Goal: Transaction & Acquisition: Purchase product/service

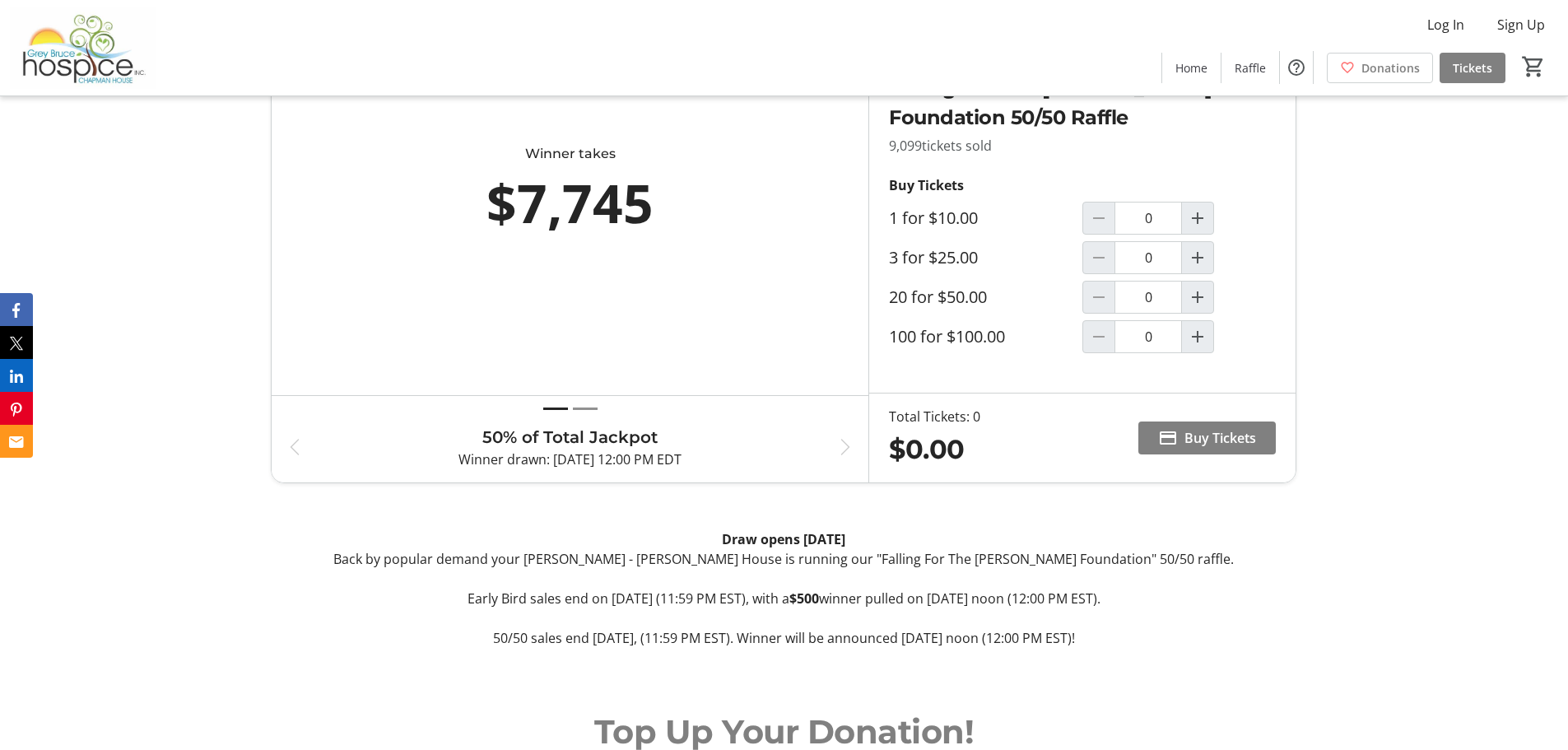
scroll to position [823, 0]
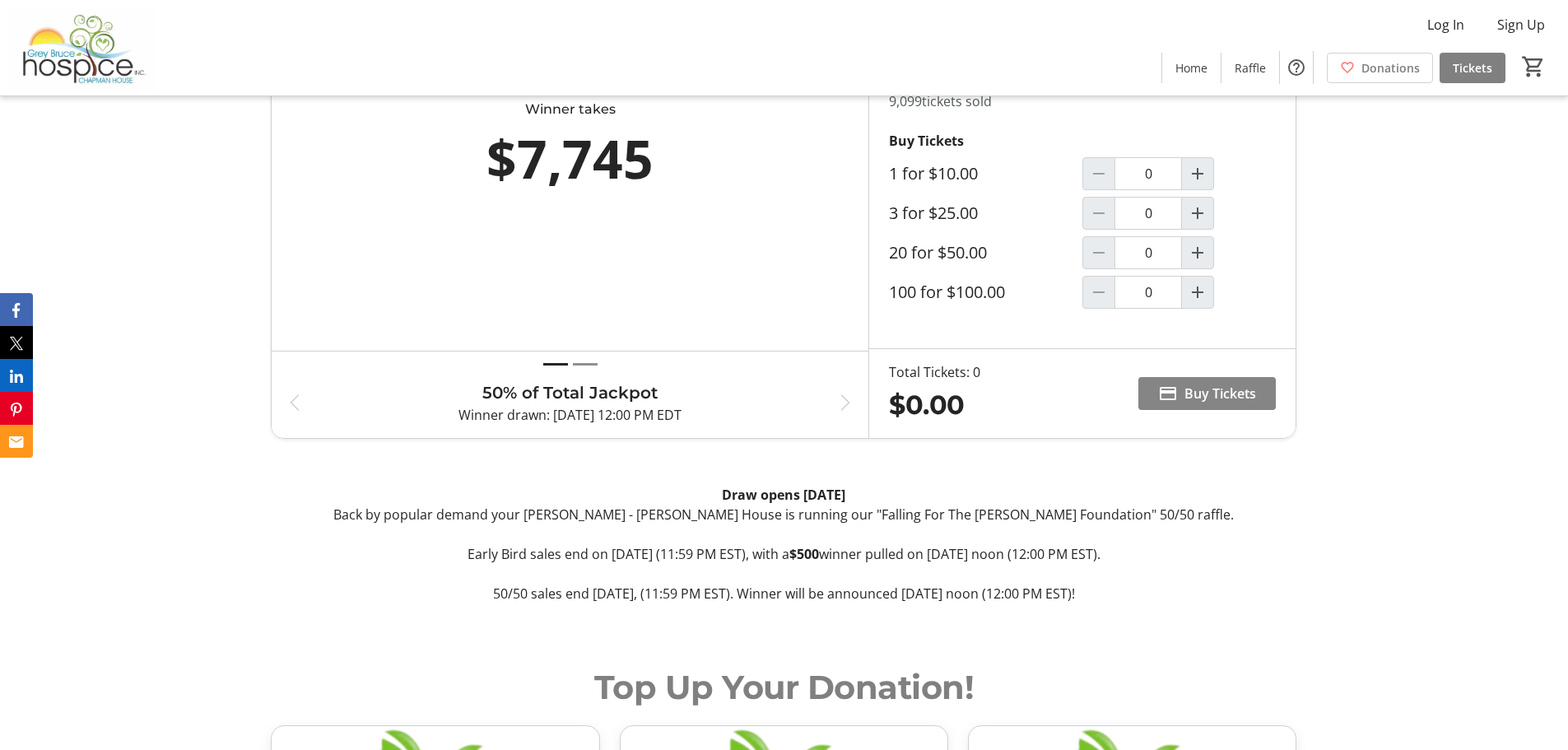
click at [1208, 395] on span "Buy Tickets" at bounding box center [1220, 393] width 72 height 20
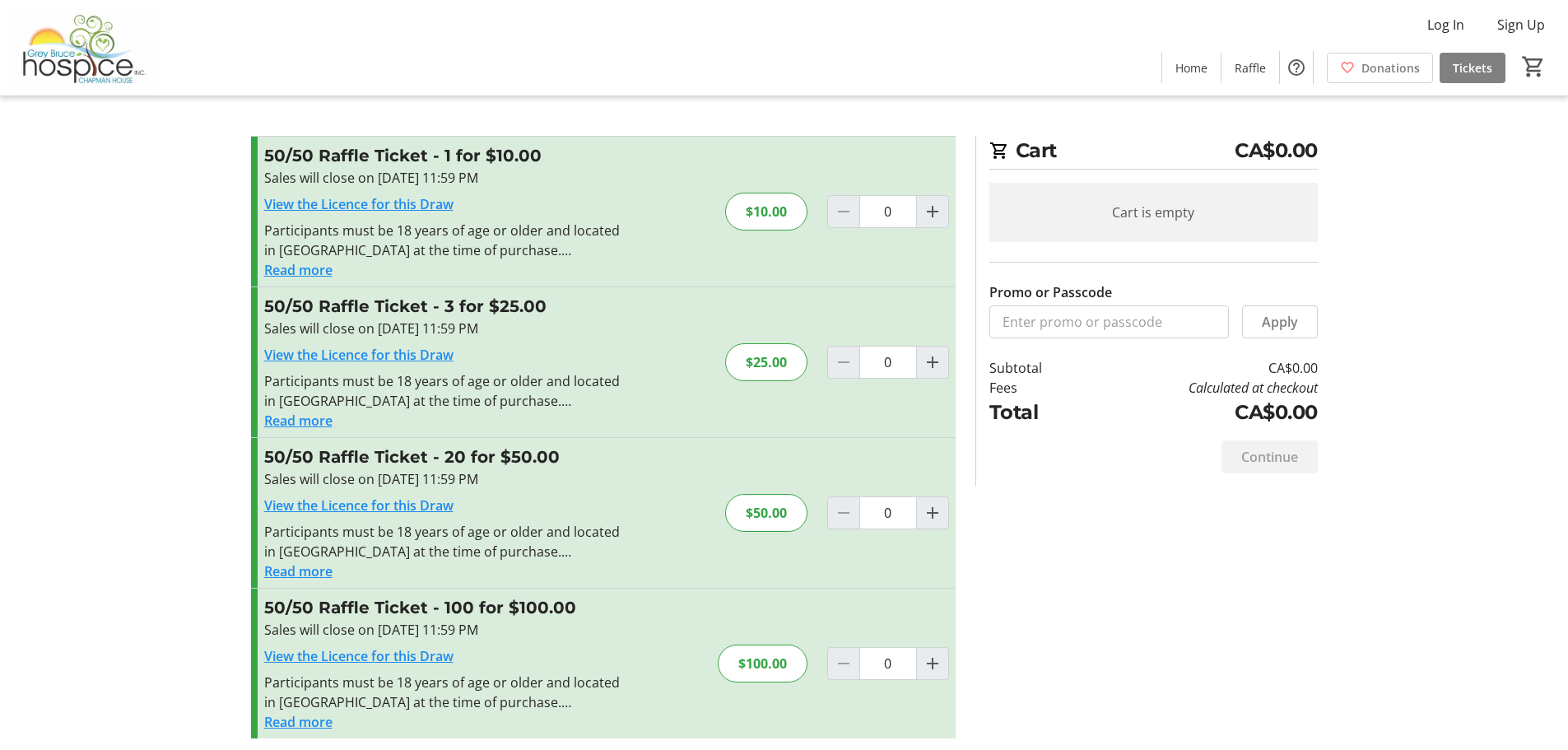
scroll to position [9, 0]
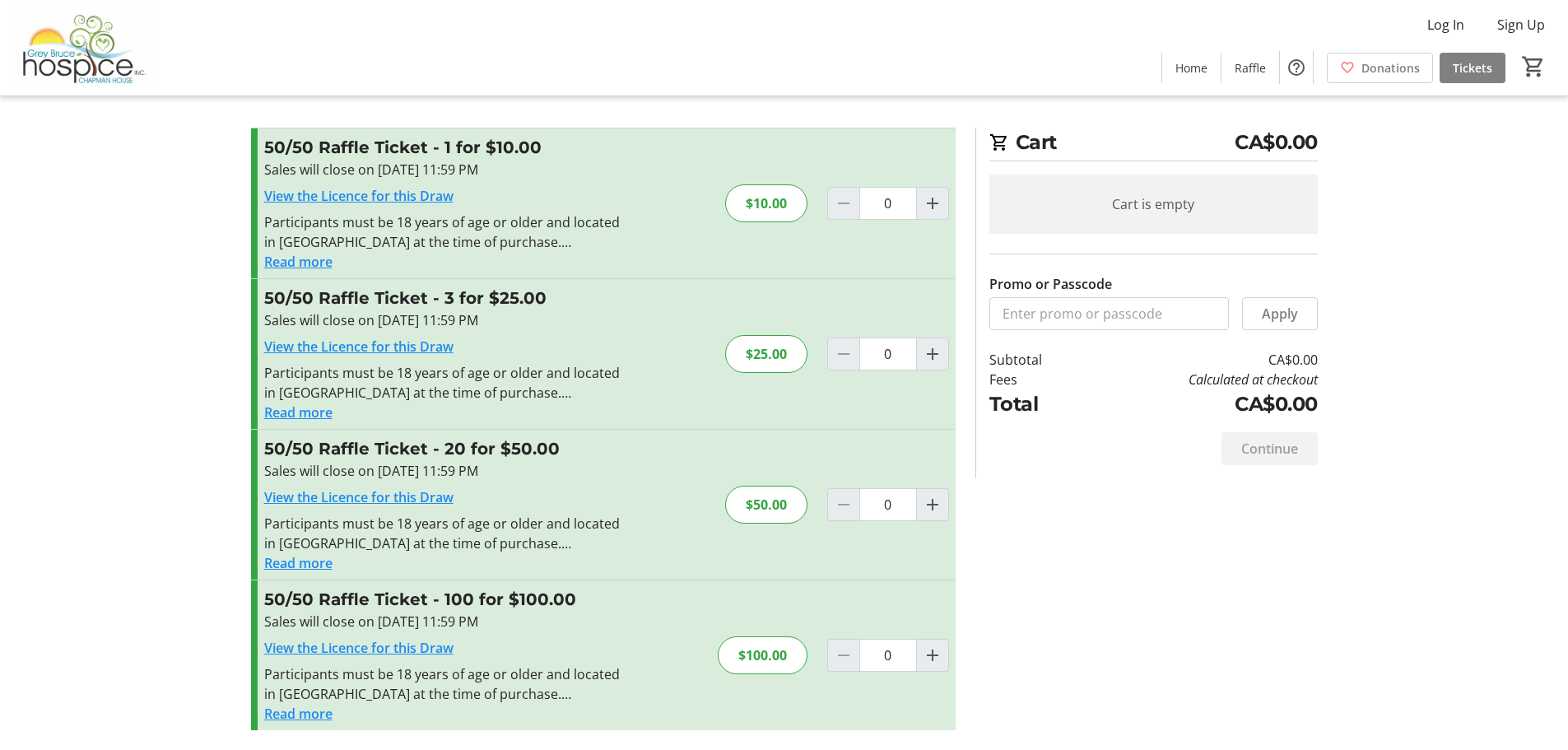
click at [772, 665] on div "$100.00" at bounding box center [762, 655] width 90 height 38
click at [936, 656] on mat-icon "Increment by one" at bounding box center [932, 655] width 20 height 20
type input "1"
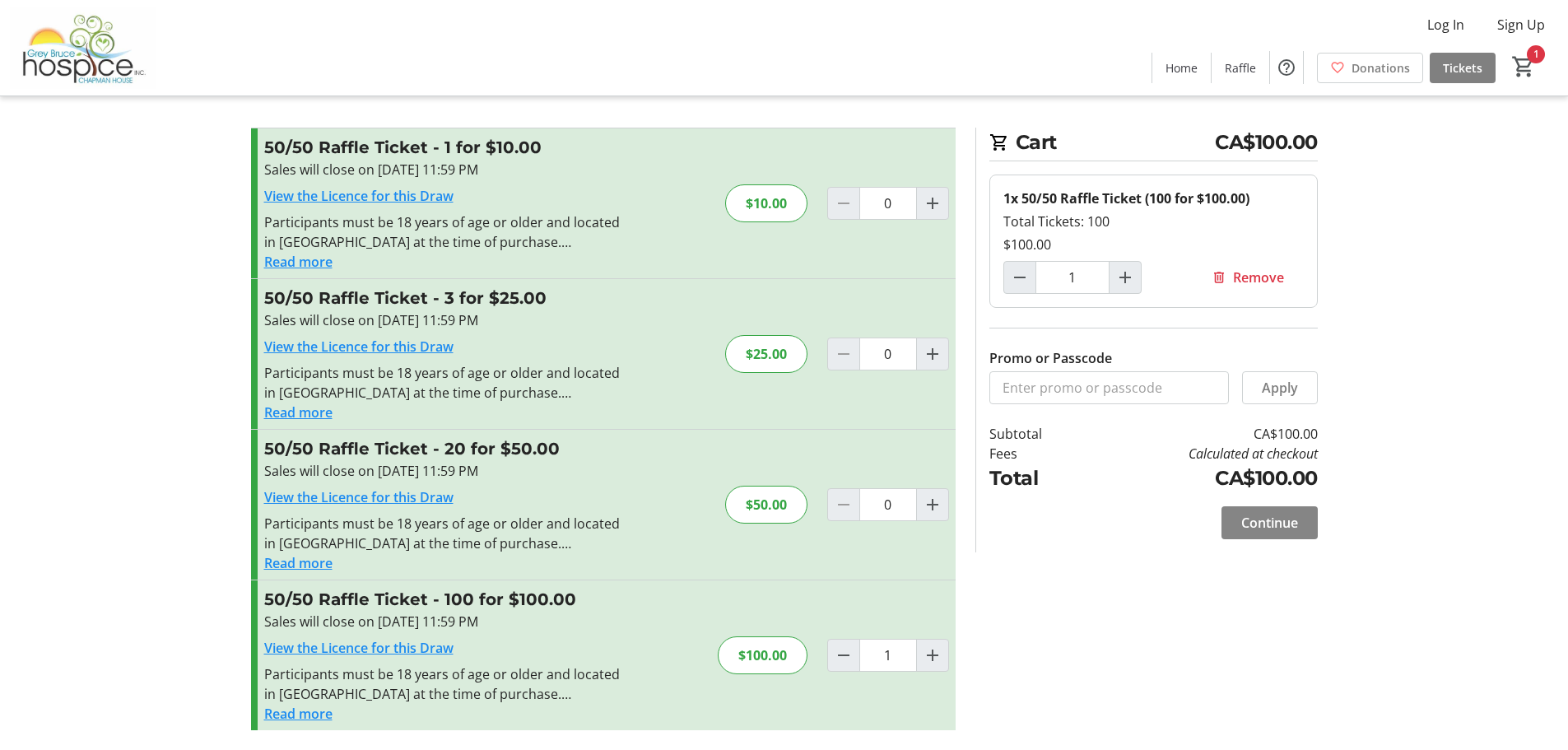
click at [1266, 519] on span "Continue" at bounding box center [1269, 522] width 57 height 20
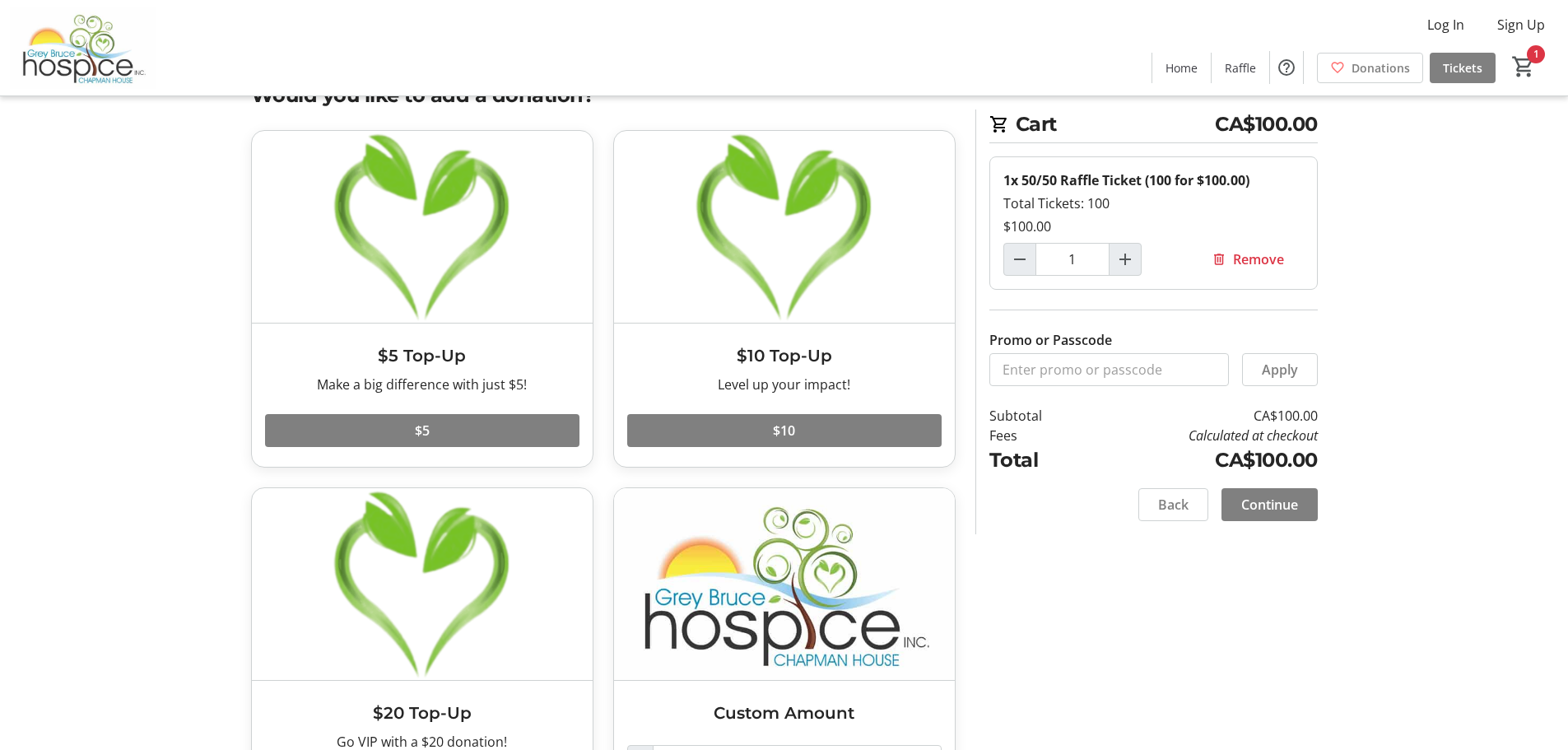
scroll to position [82, 0]
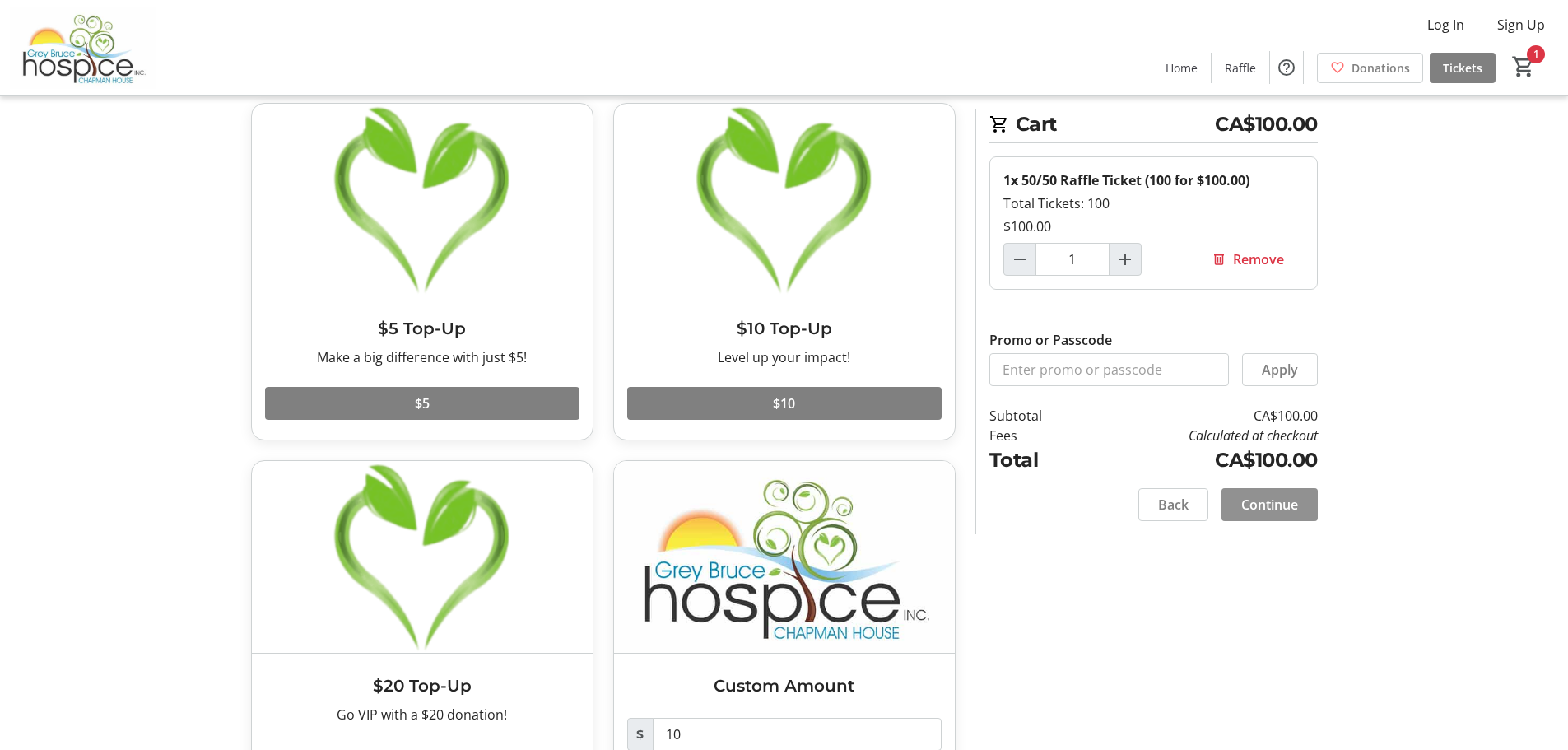
click at [1271, 506] on span "Continue" at bounding box center [1269, 504] width 57 height 20
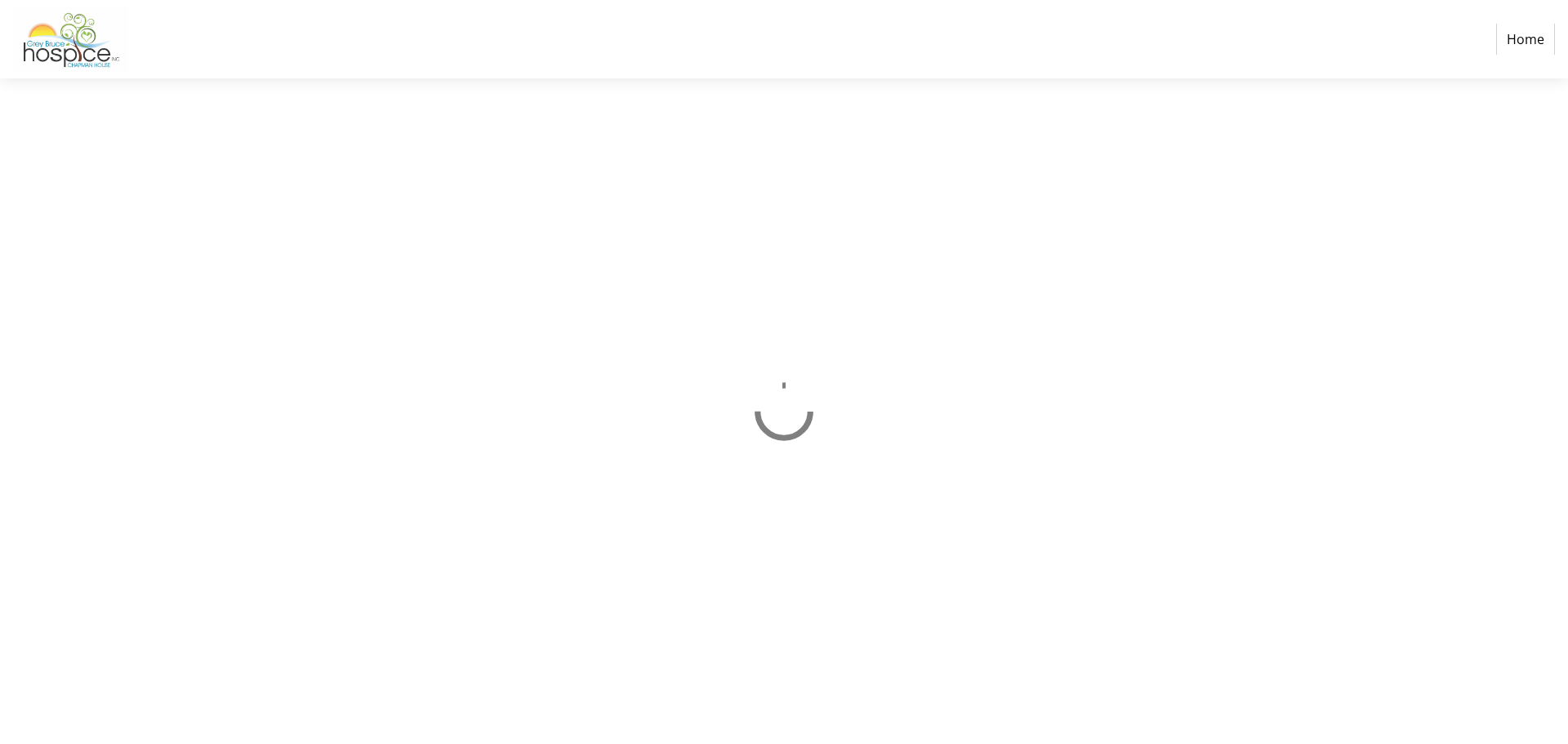
select select "CA"
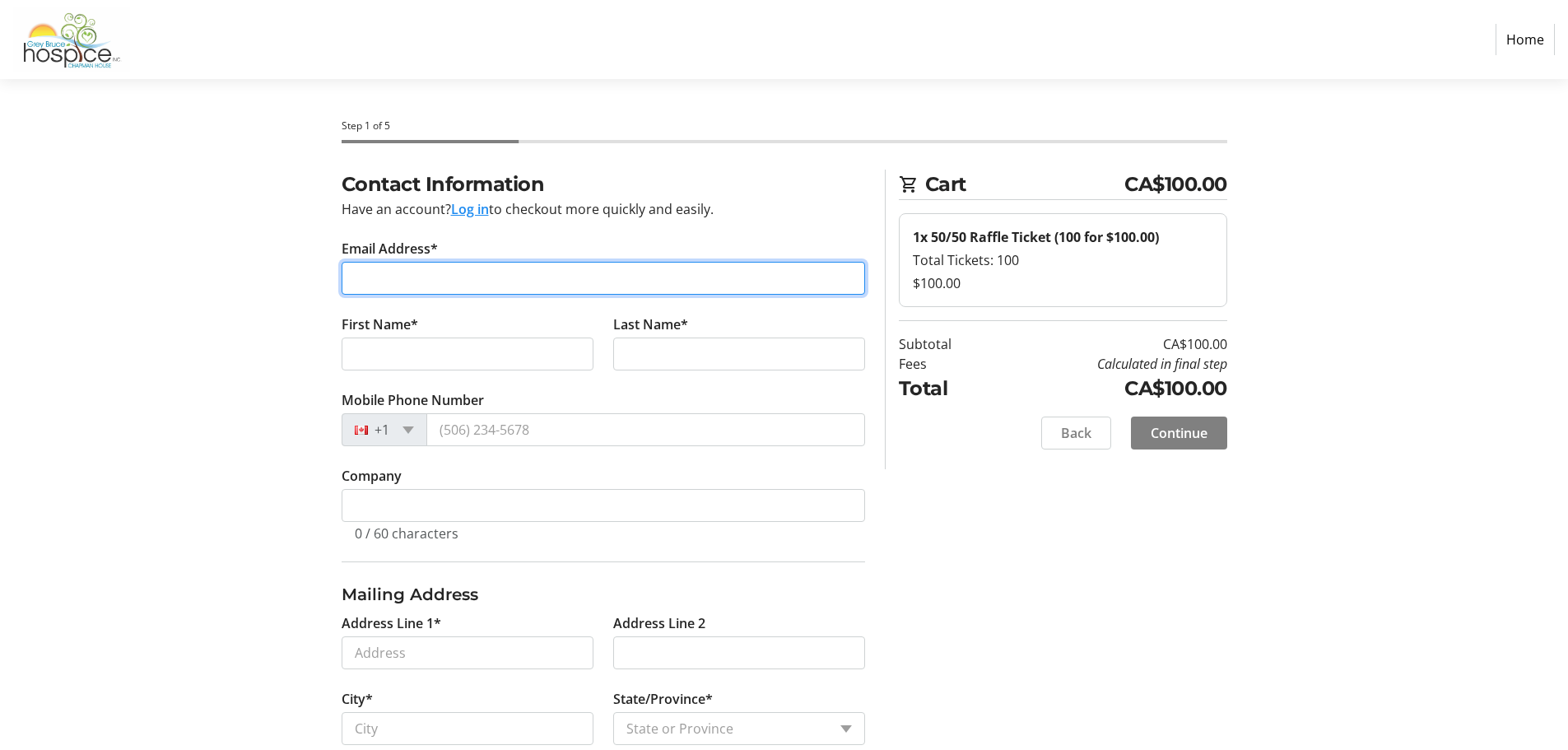
click at [382, 273] on input "Email Address*" at bounding box center [603, 278] width 524 height 33
type input "[EMAIL_ADDRESS][DOMAIN_NAME]"
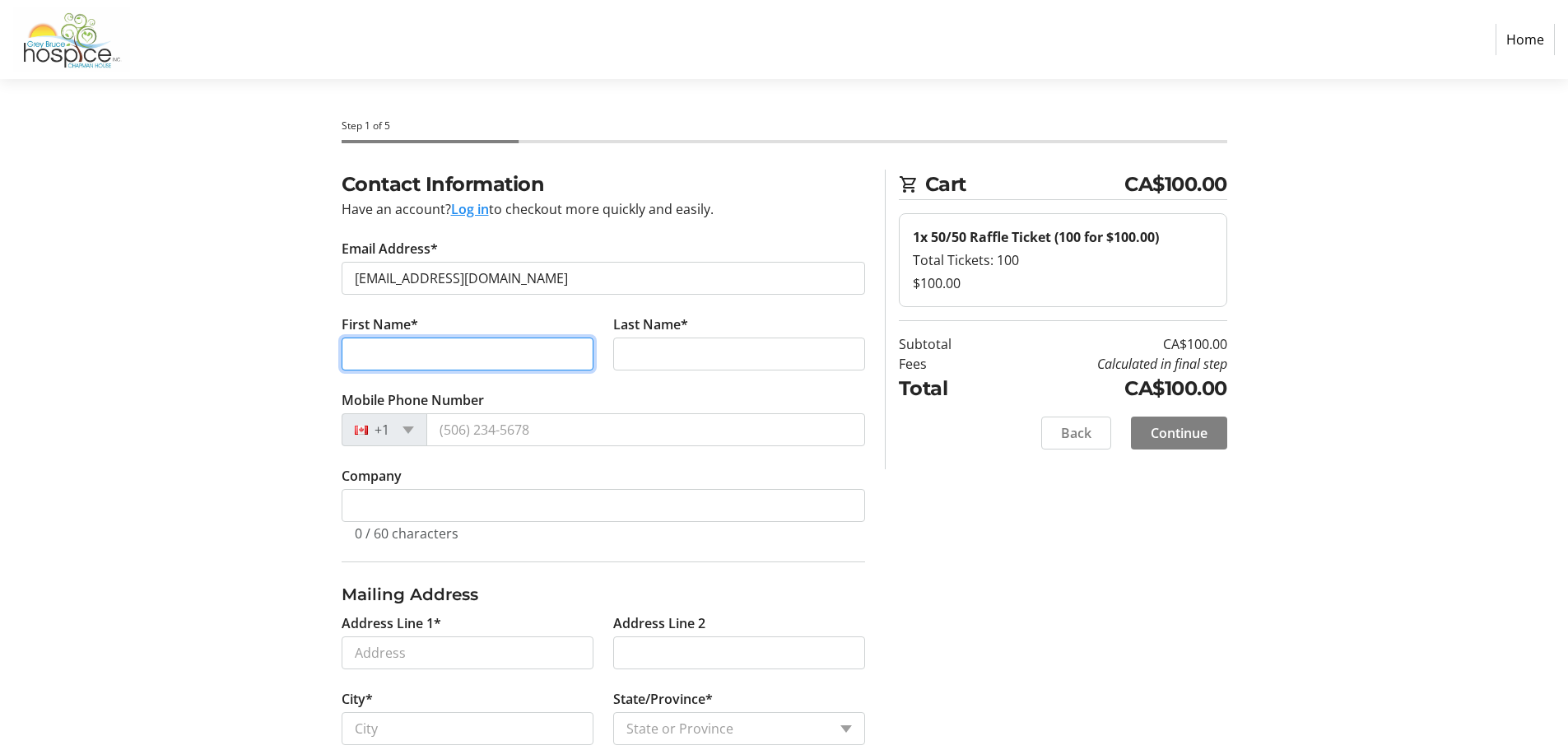
click at [489, 366] on input "First Name*" at bounding box center [467, 353] width 252 height 33
type input "[PERSON_NAME]"
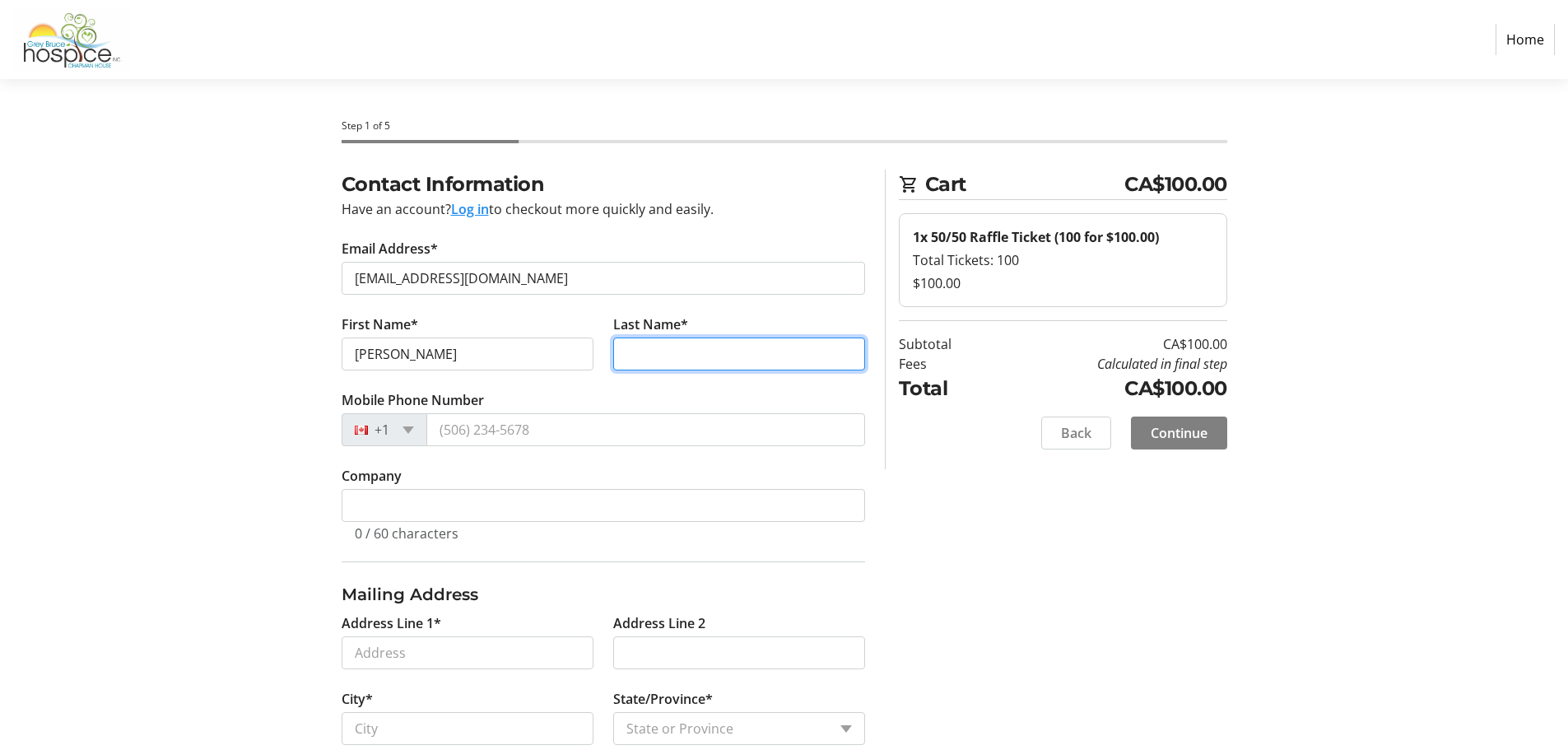
type input "[PERSON_NAME]"
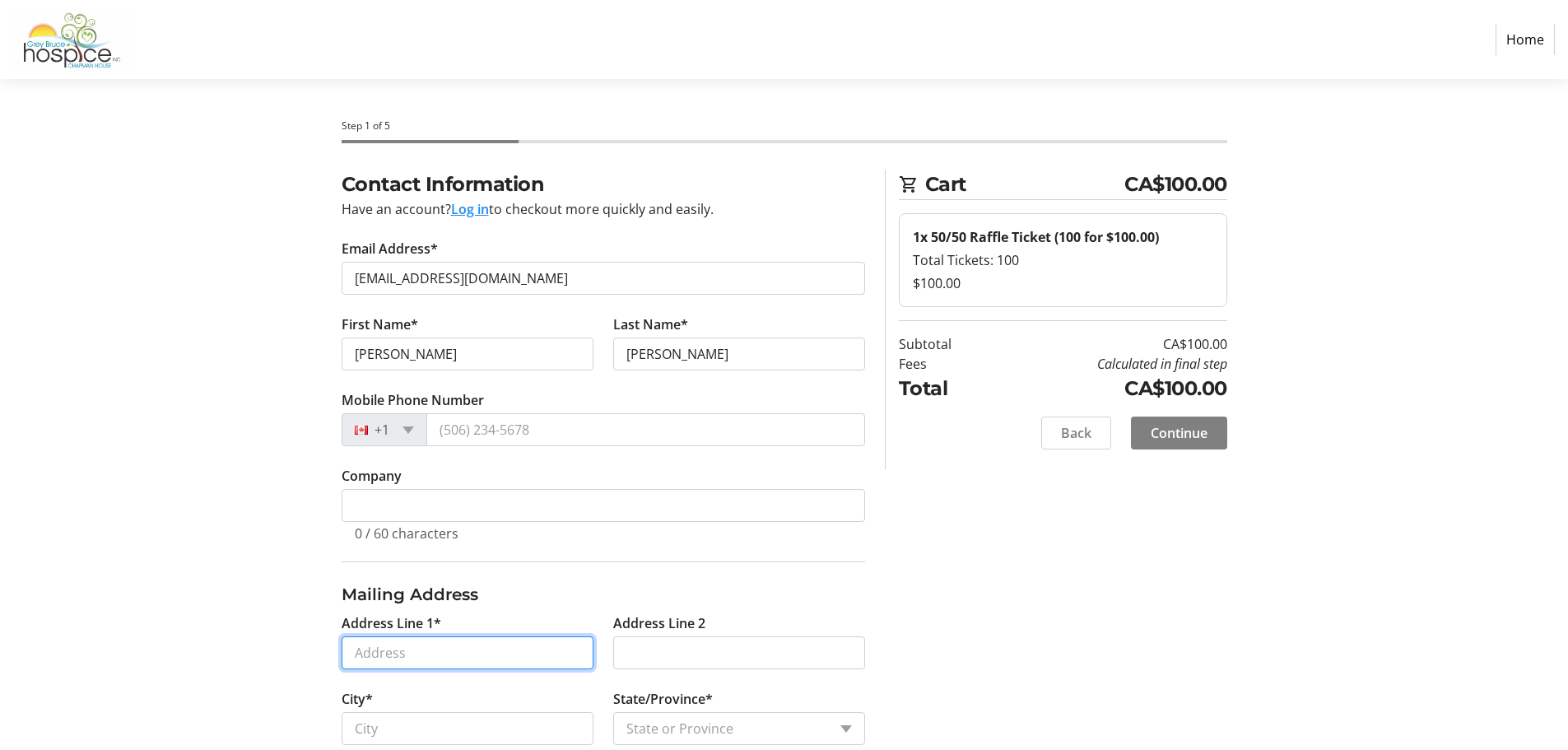
type input "[STREET_ADDRESS]"
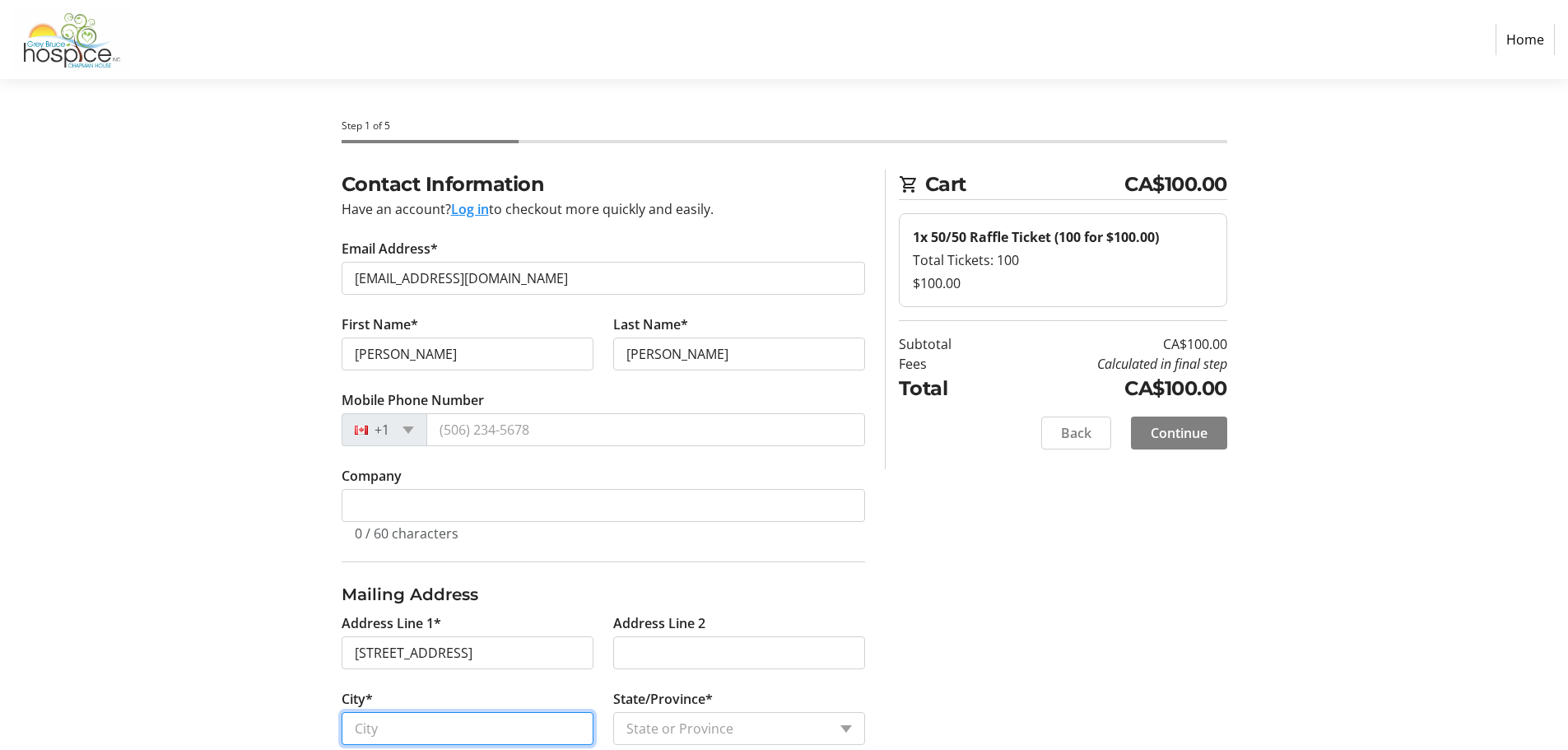
type input "Northern [PERSON_NAME]"
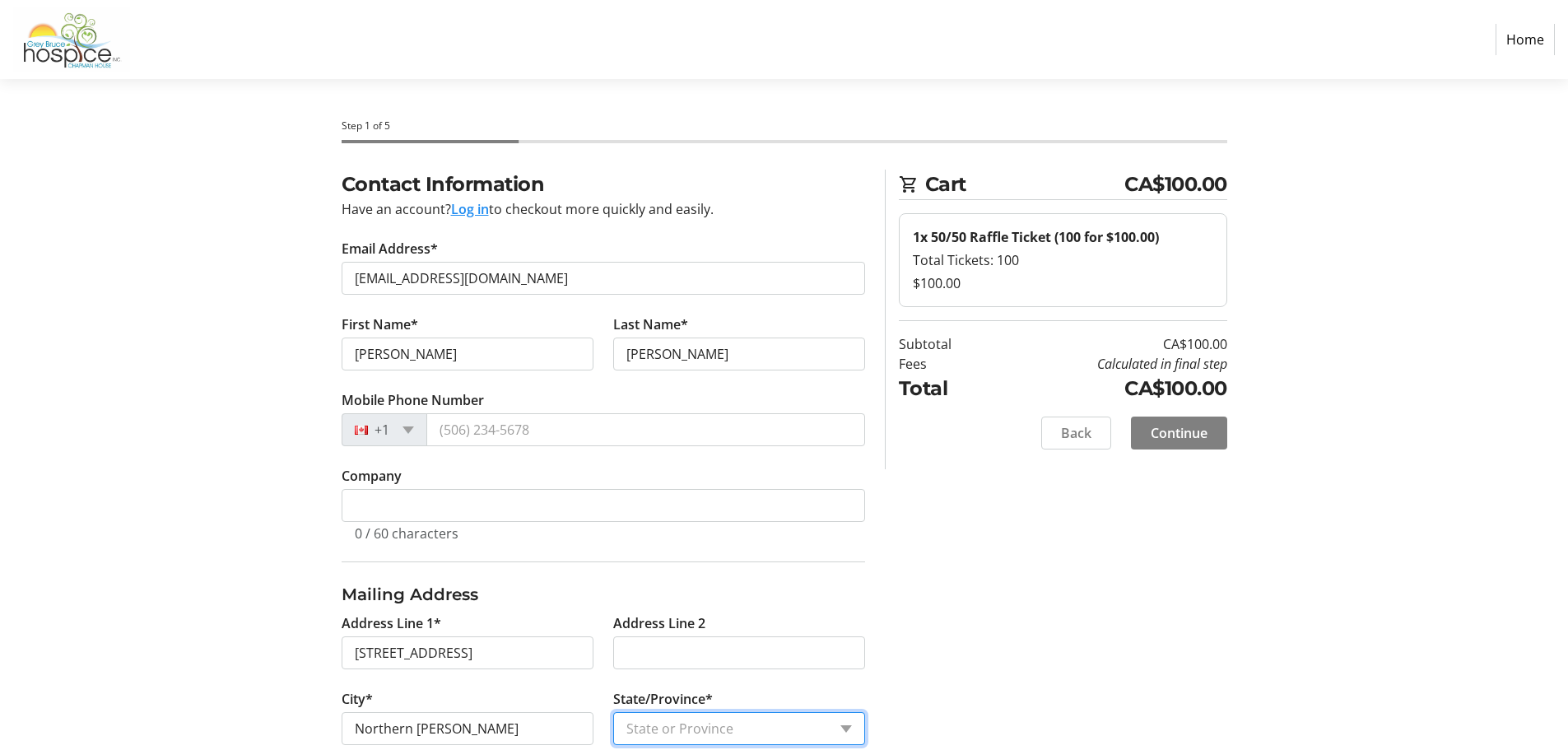
select select "ON"
type input "N0H2T0"
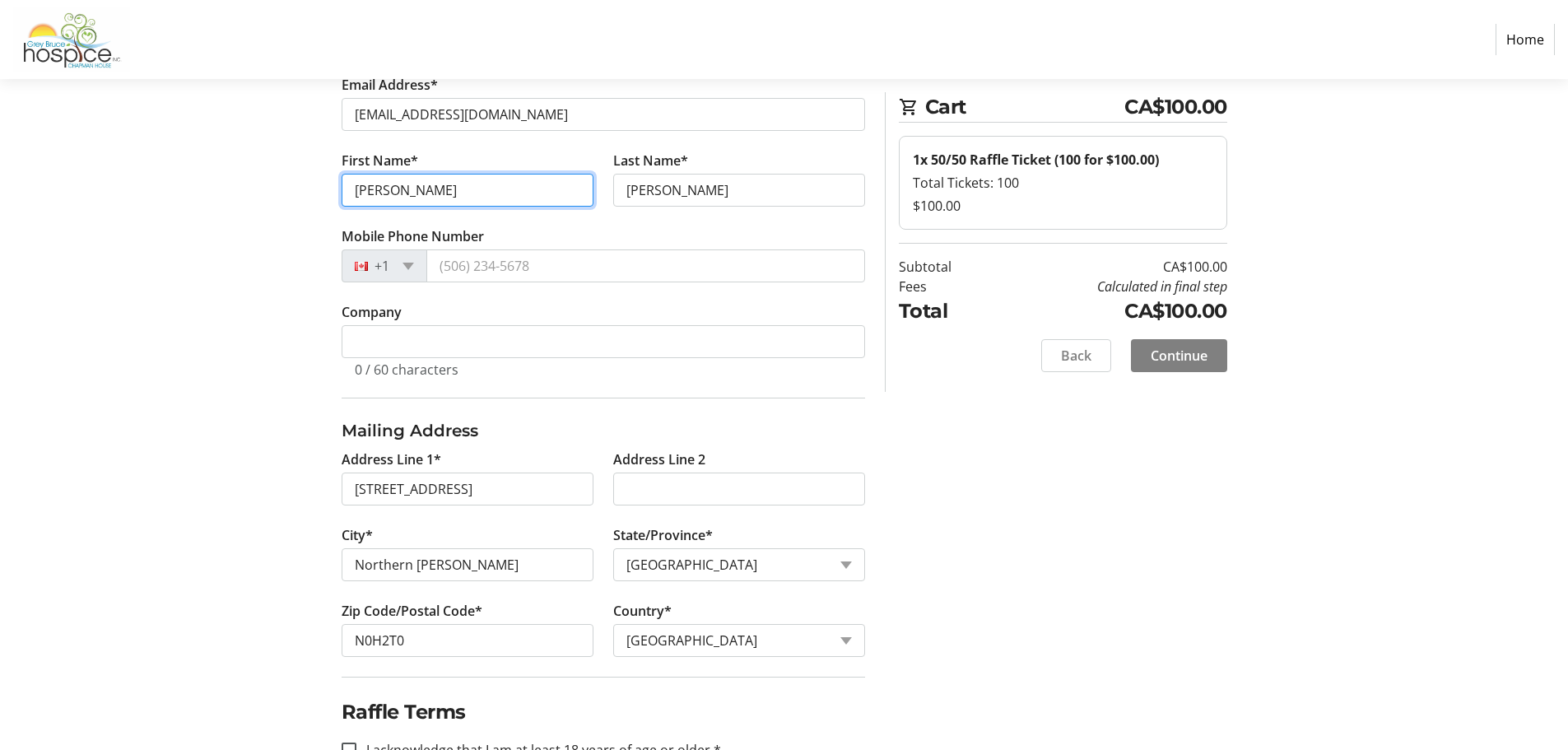
scroll to position [165, 0]
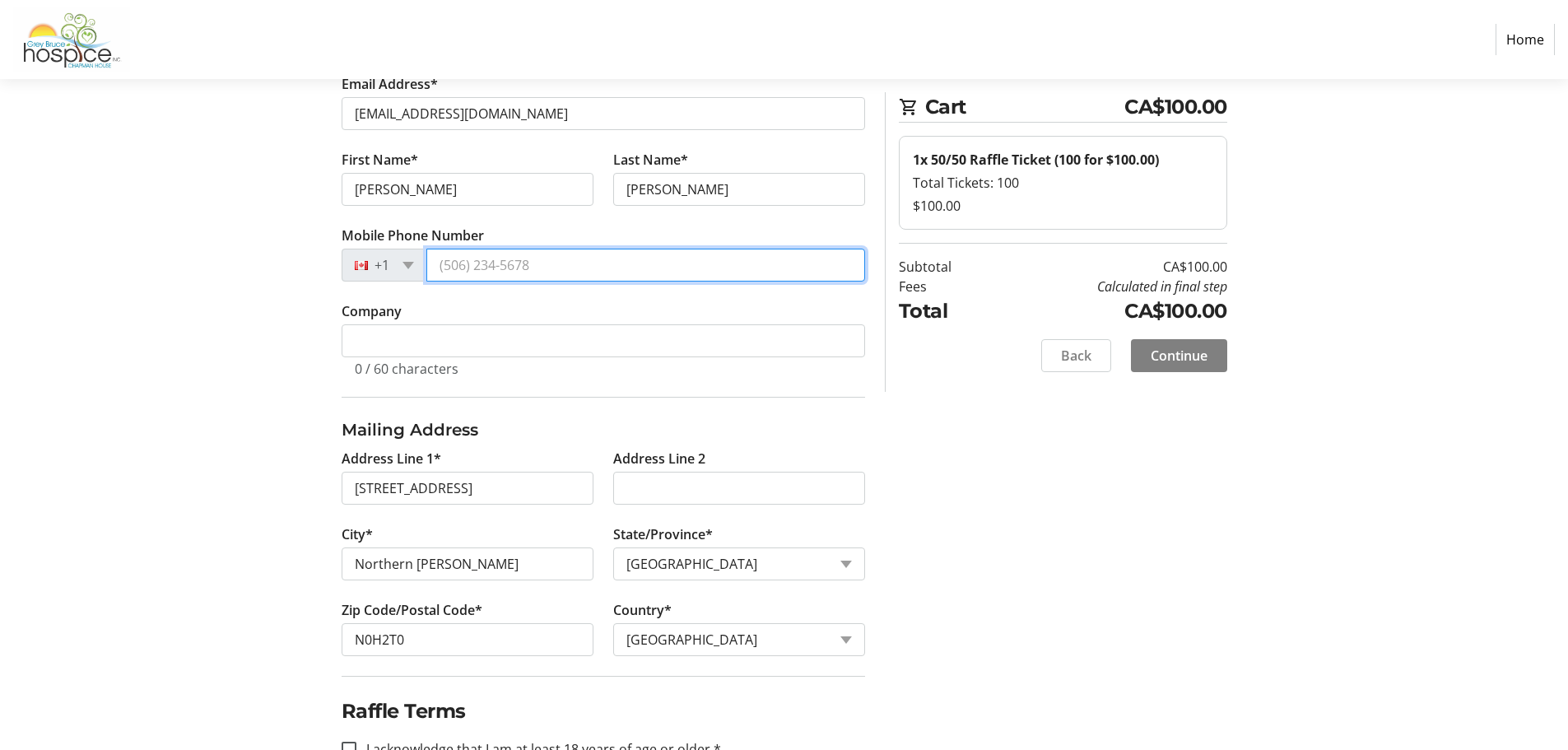
drag, startPoint x: 526, startPoint y: 261, endPoint x: 446, endPoint y: 272, distance: 80.8
click at [442, 272] on input "Mobile Phone Number" at bounding box center [646, 265] width 439 height 33
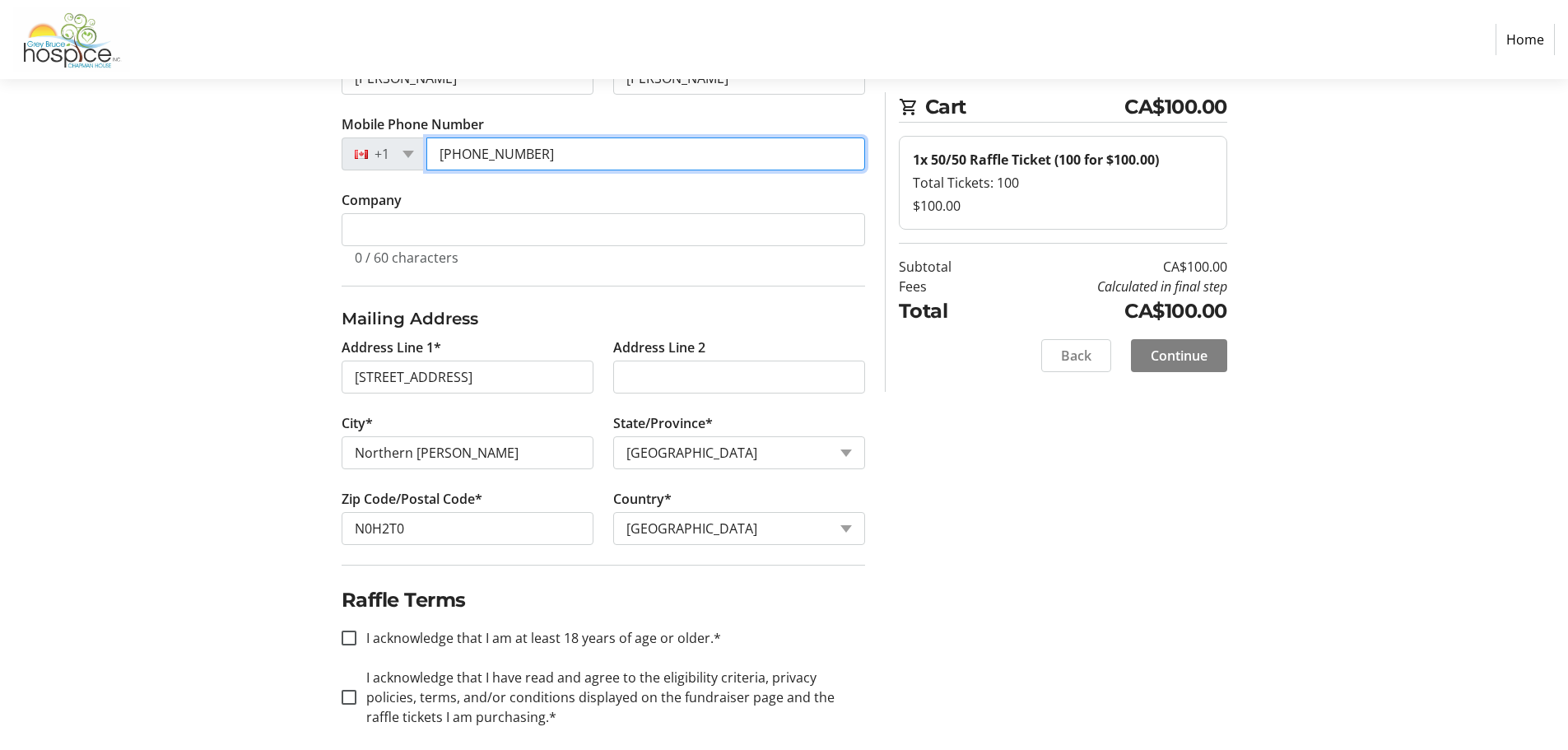
scroll to position [292, 0]
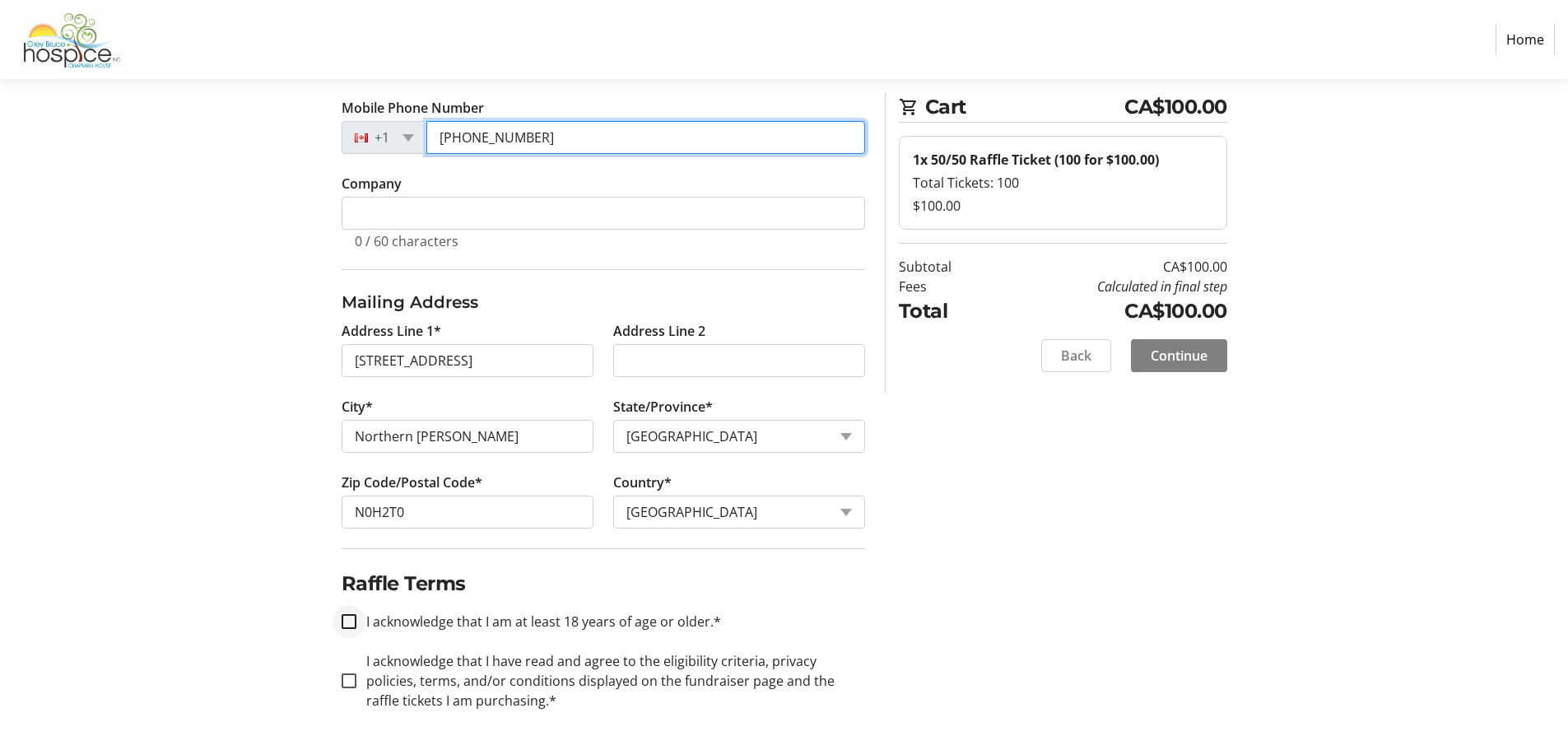
type input "[PHONE_NUMBER]"
click at [347, 624] on input "I acknowledge that I am at least 18 years of age or older.*" at bounding box center [349, 621] width 14 height 14
checkbox input "true"
click at [348, 682] on input "I acknowledge that I have read and agree to the eligibility criteria, privacy p…" at bounding box center [349, 680] width 14 height 14
checkbox input "true"
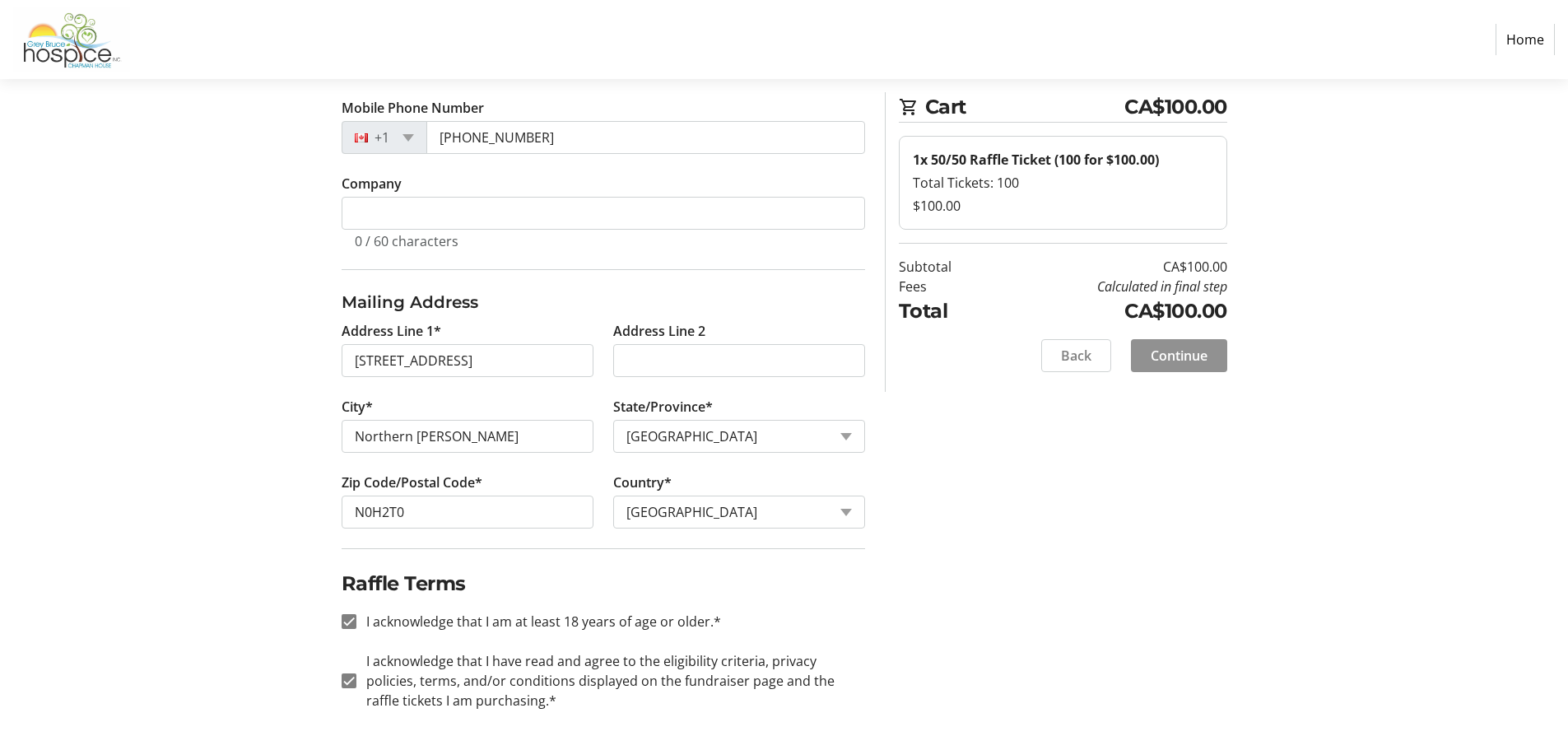
click at [1180, 363] on span "Continue" at bounding box center [1178, 355] width 57 height 20
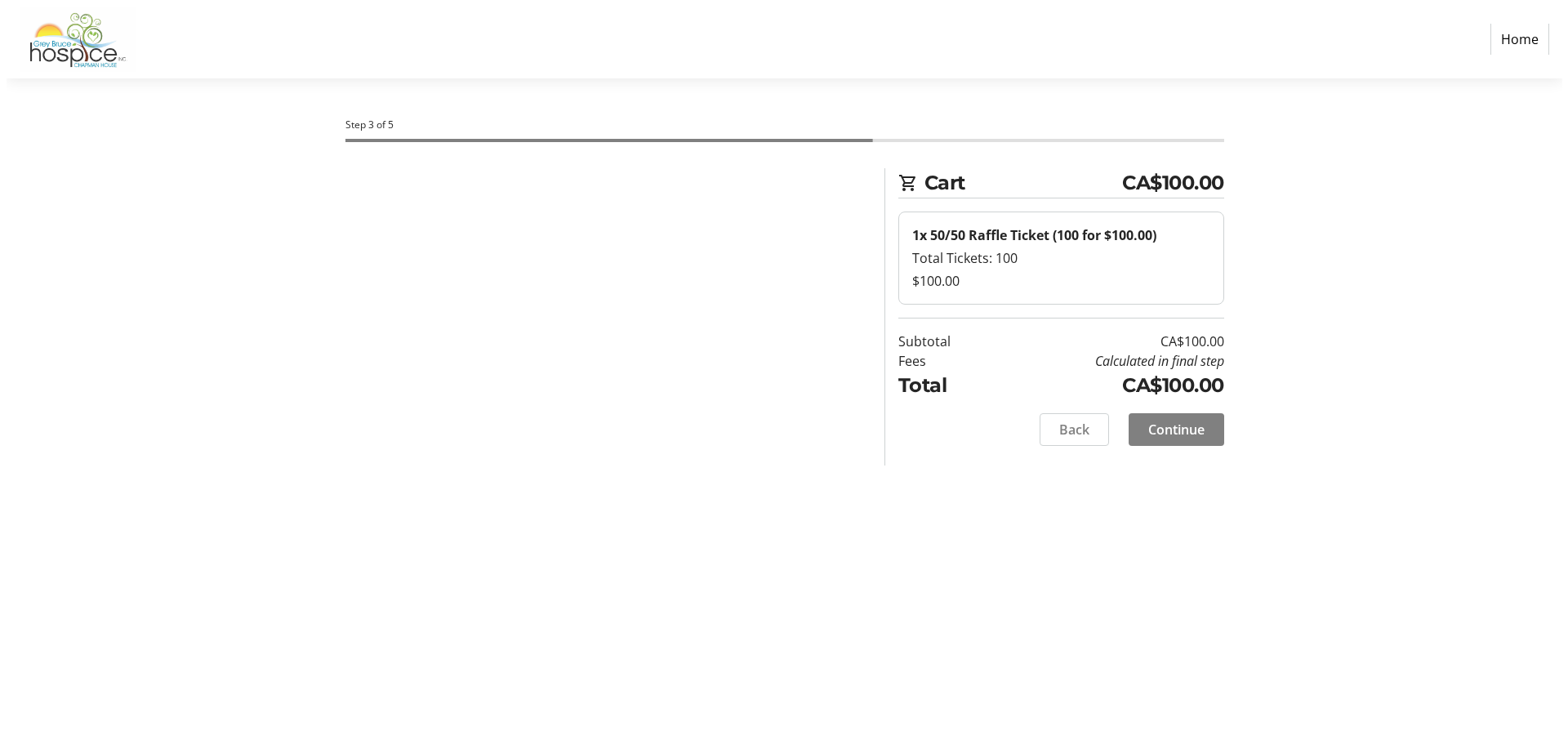
scroll to position [0, 0]
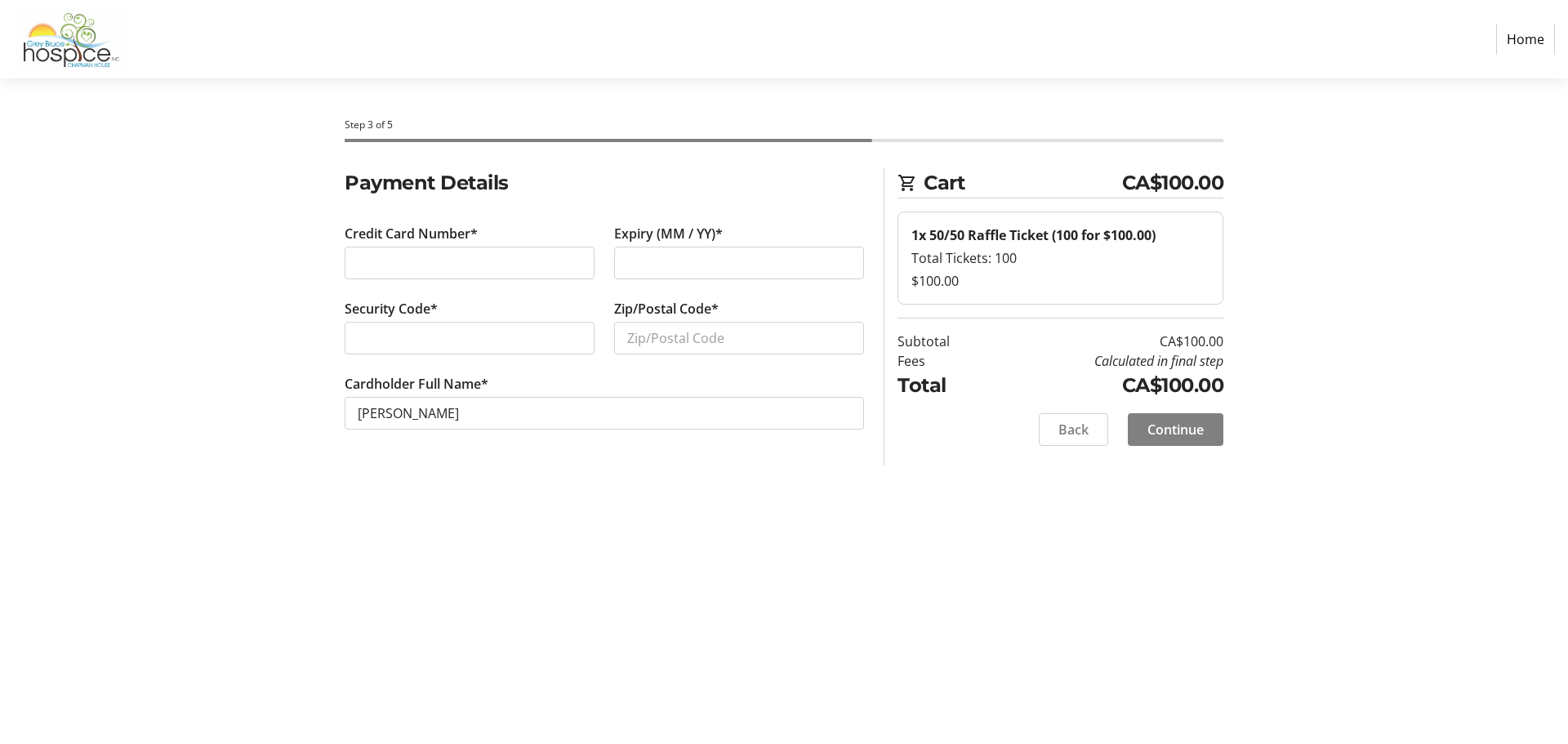
click at [624, 252] on div at bounding box center [738, 263] width 250 height 32
click at [713, 342] on input "Zip/Postal Code*" at bounding box center [738, 338] width 250 height 32
type input "N0H2T0"
click at [1187, 424] on span "Continue" at bounding box center [1175, 429] width 56 height 20
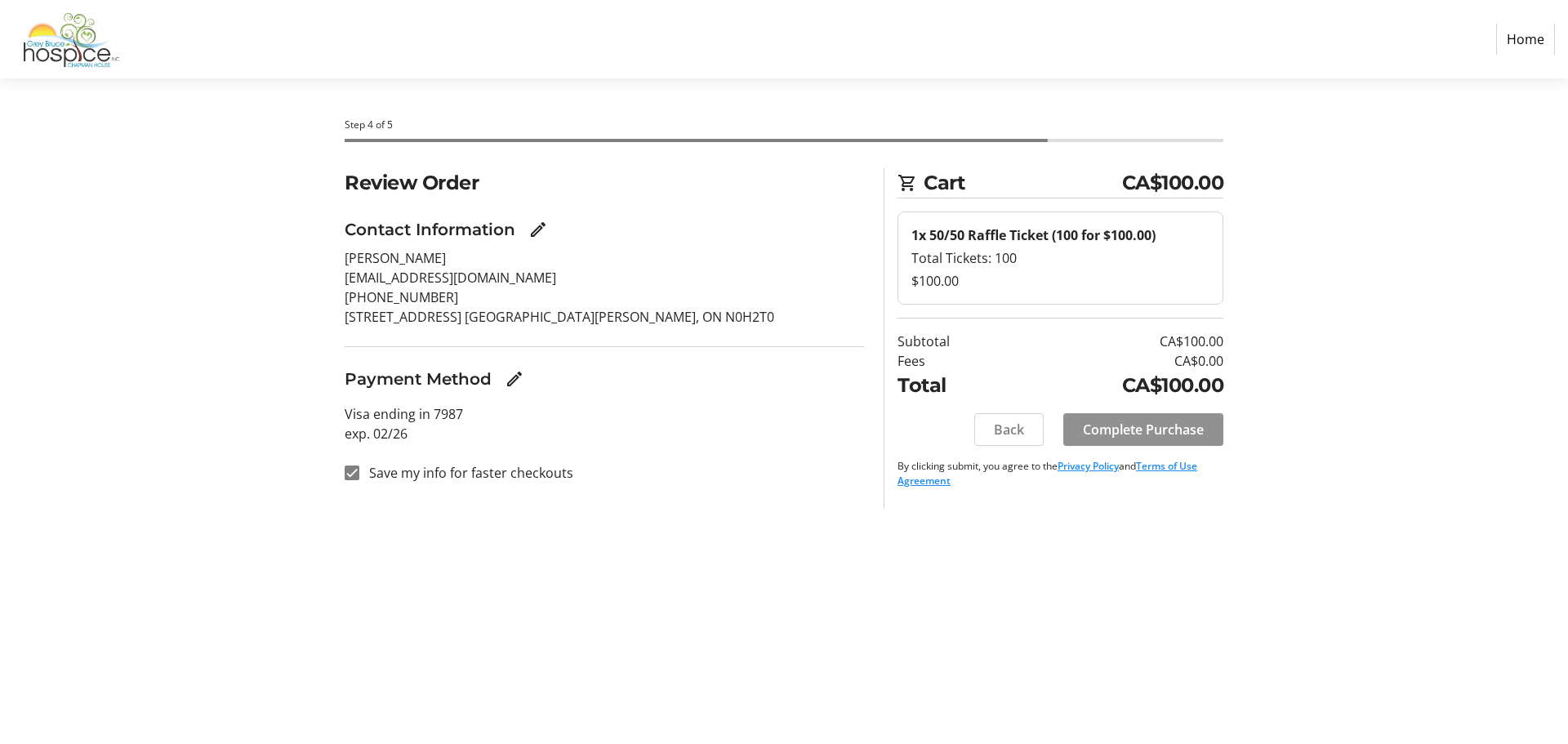
click at [1163, 435] on span "Complete Purchase" at bounding box center [1142, 429] width 121 height 20
